Goal: Task Accomplishment & Management: Manage account settings

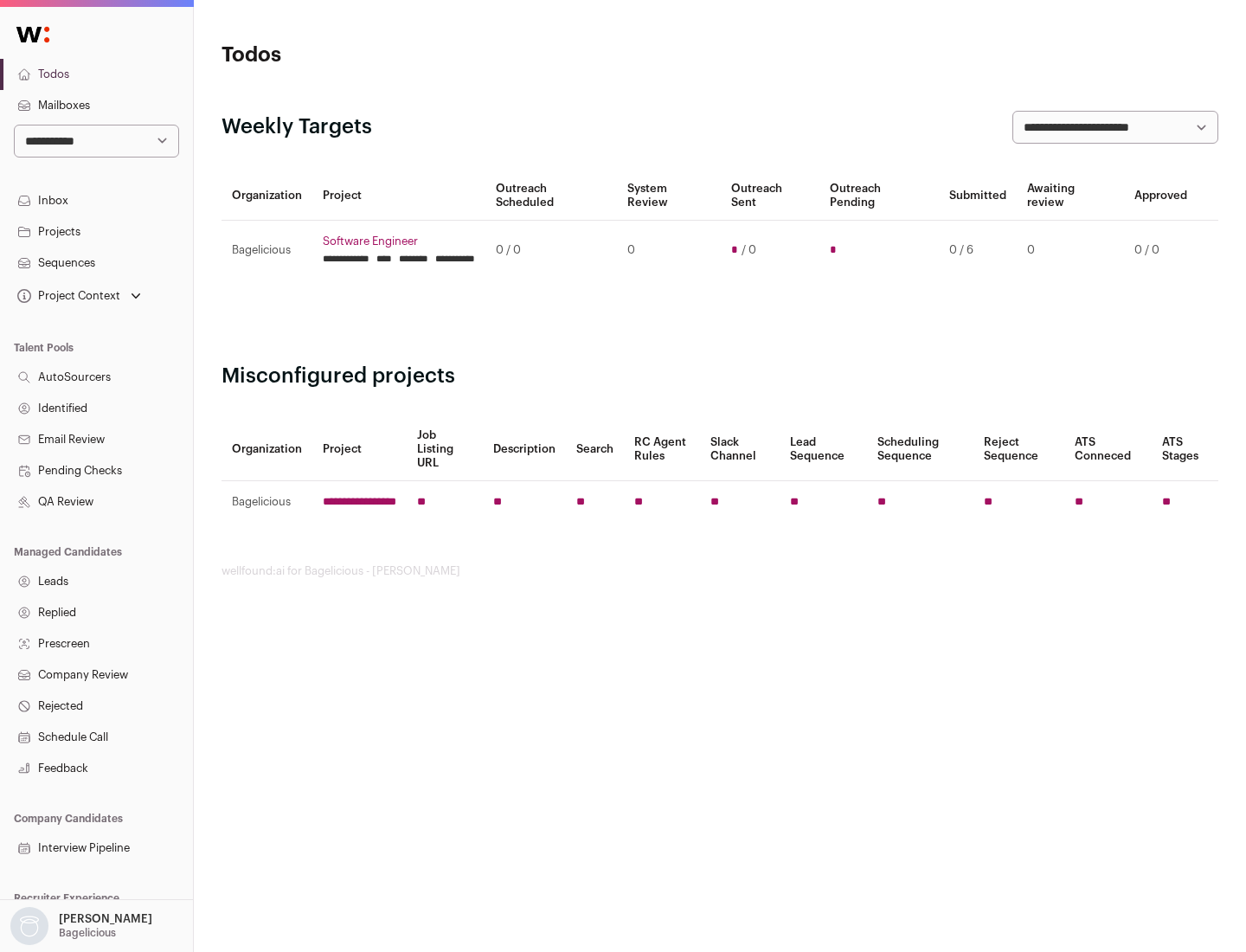
click at [96, 231] on link "Projects" at bounding box center [96, 231] width 193 height 31
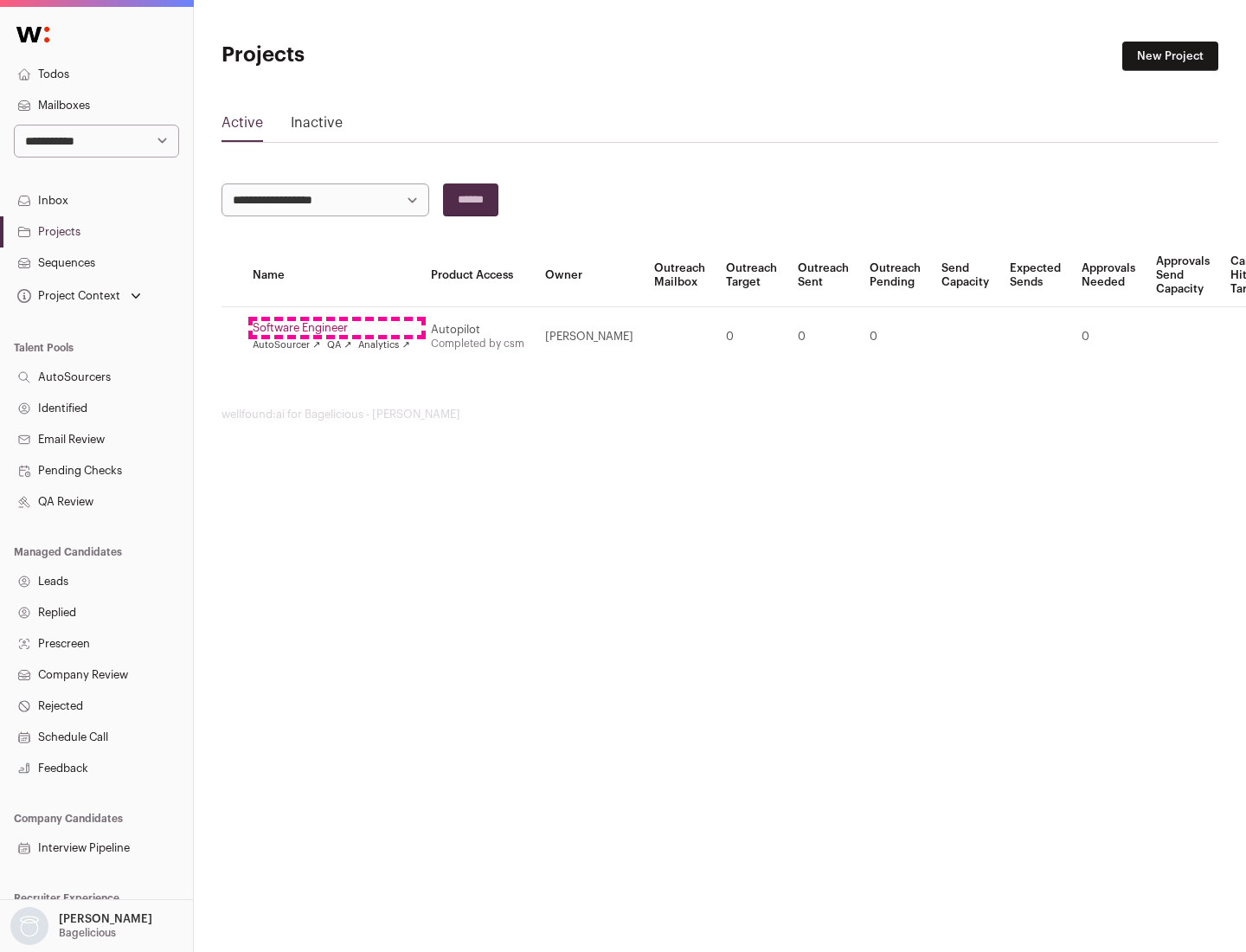
click at [337, 328] on link "Software Engineer" at bounding box center [331, 328] width 157 height 14
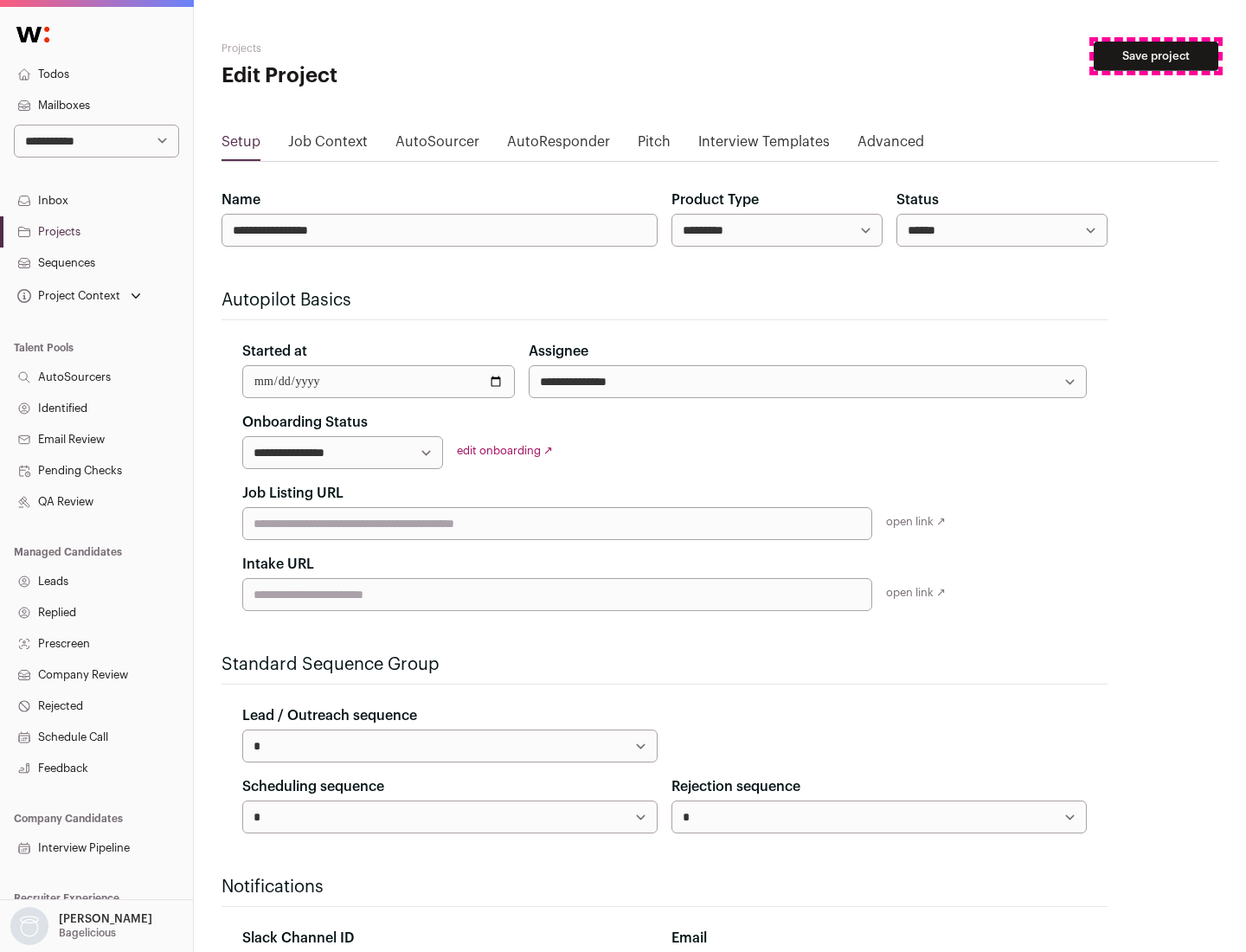
click at [1156, 56] on button "Save project" at bounding box center [1156, 56] width 125 height 30
